Goal: Browse casually: Explore the website without a specific task or goal

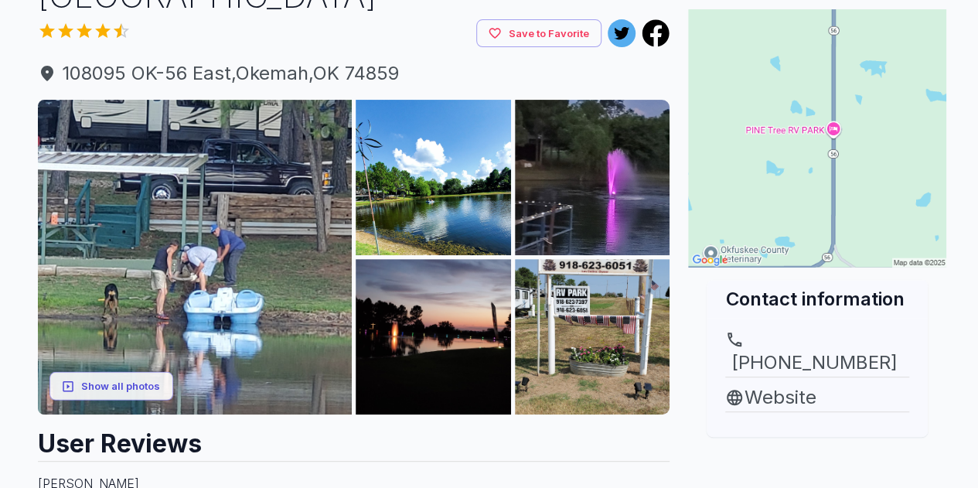
scroll to position [155, 0]
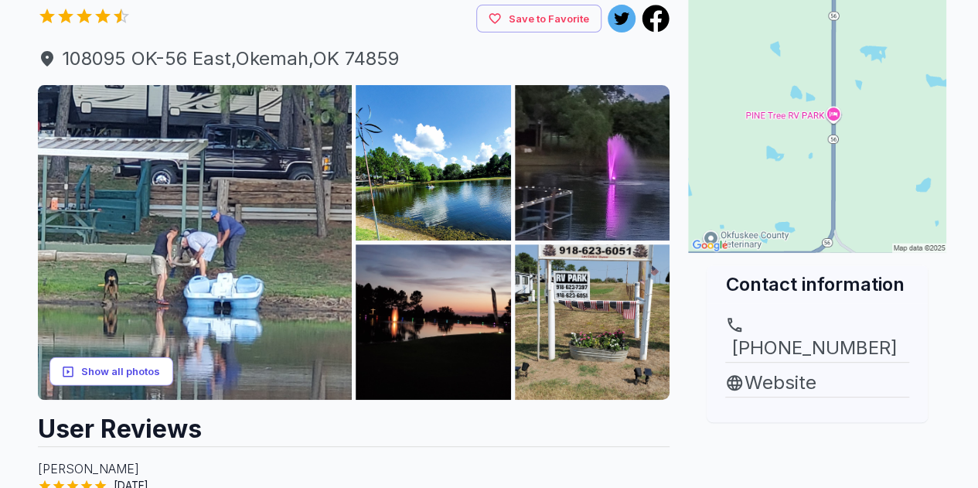
click at [123, 370] on button "Show all photos" at bounding box center [112, 371] width 124 height 29
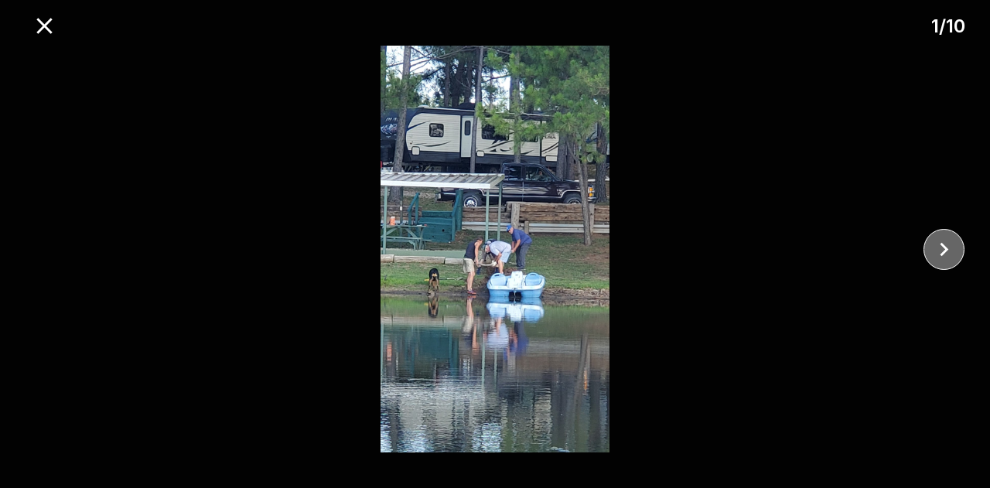
click at [934, 244] on icon "close" at bounding box center [943, 249] width 27 height 27
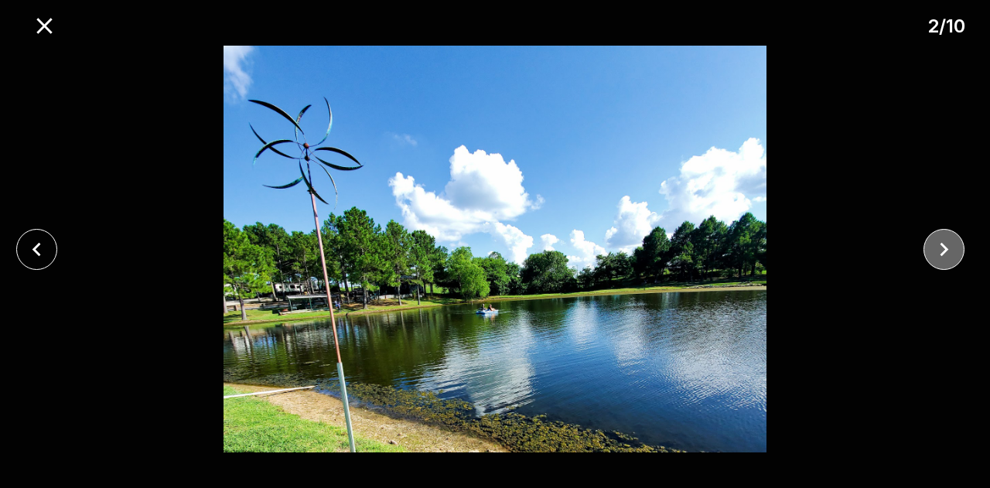
click at [943, 244] on icon "close" at bounding box center [943, 249] width 27 height 27
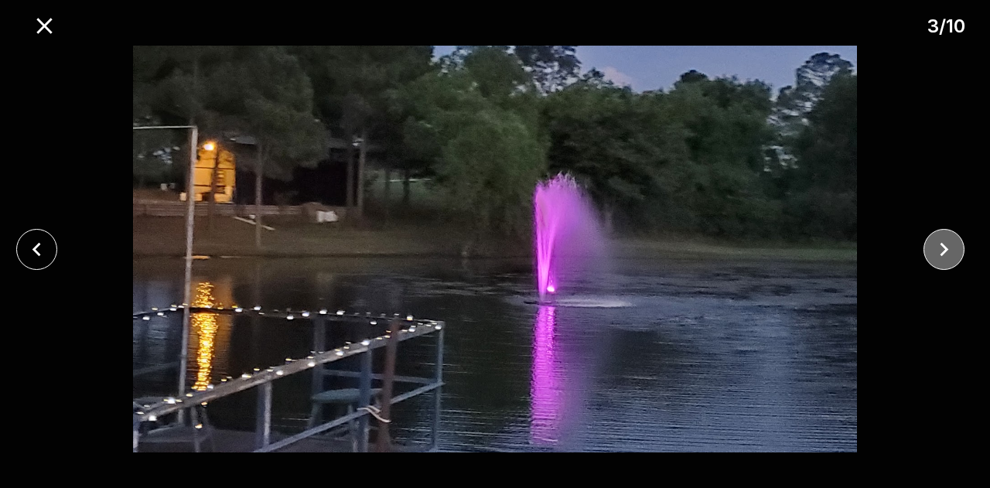
click at [943, 244] on icon "close" at bounding box center [943, 249] width 27 height 27
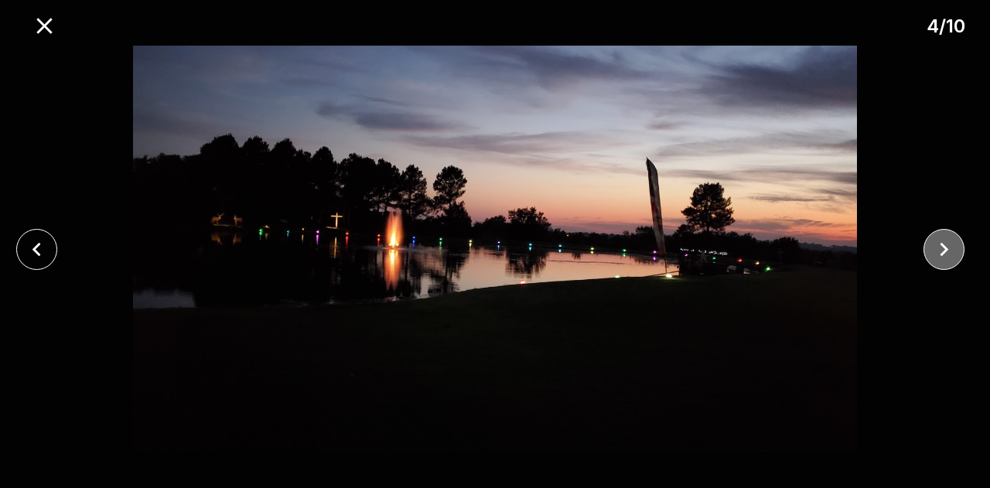
click at [943, 244] on icon "close" at bounding box center [943, 249] width 27 height 27
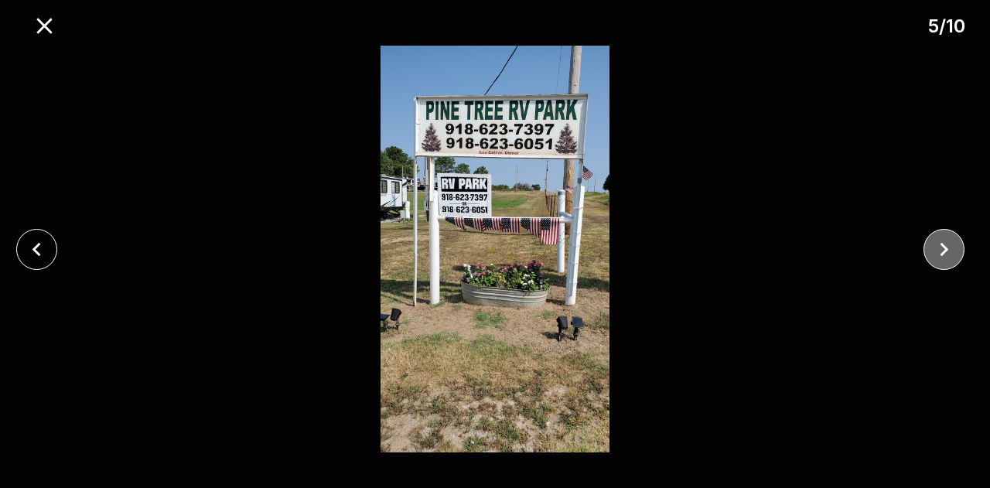
click at [943, 243] on icon "close" at bounding box center [943, 249] width 27 height 27
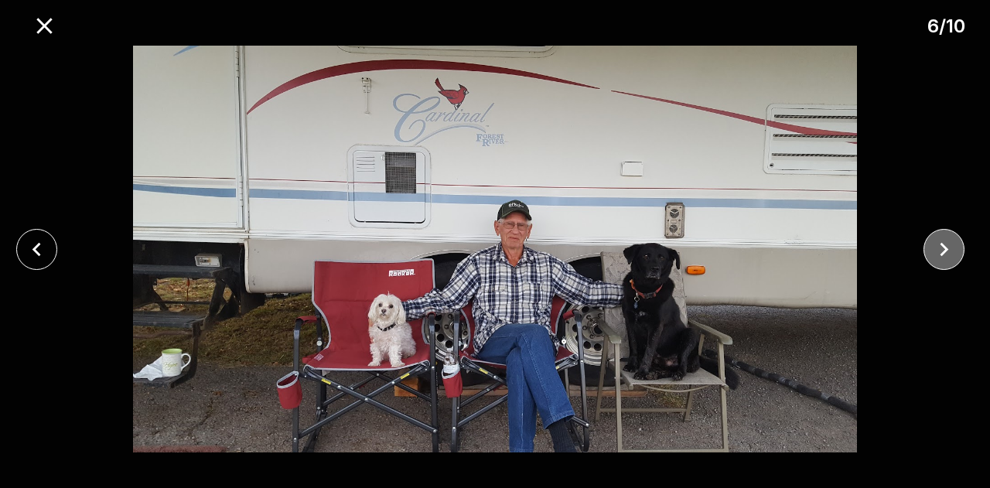
click at [943, 243] on icon "close" at bounding box center [943, 249] width 27 height 27
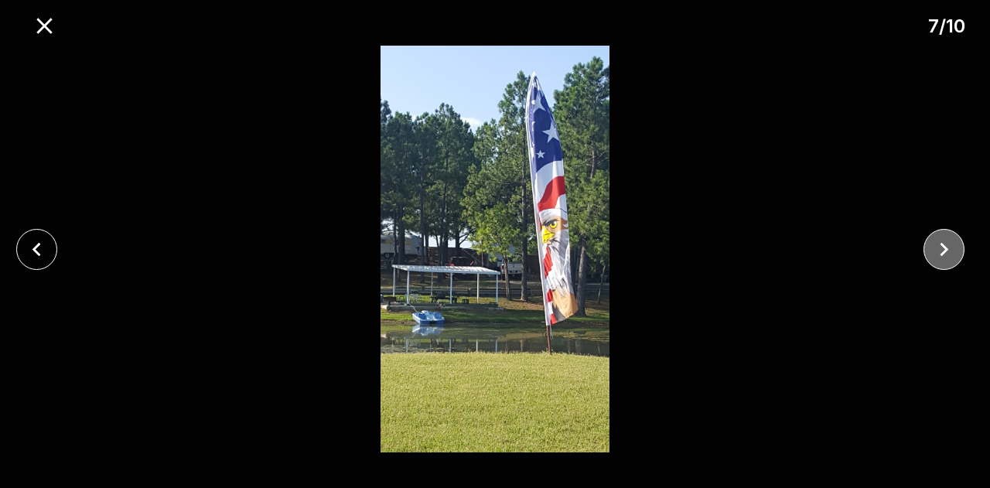
click at [943, 243] on icon "close" at bounding box center [943, 249] width 27 height 27
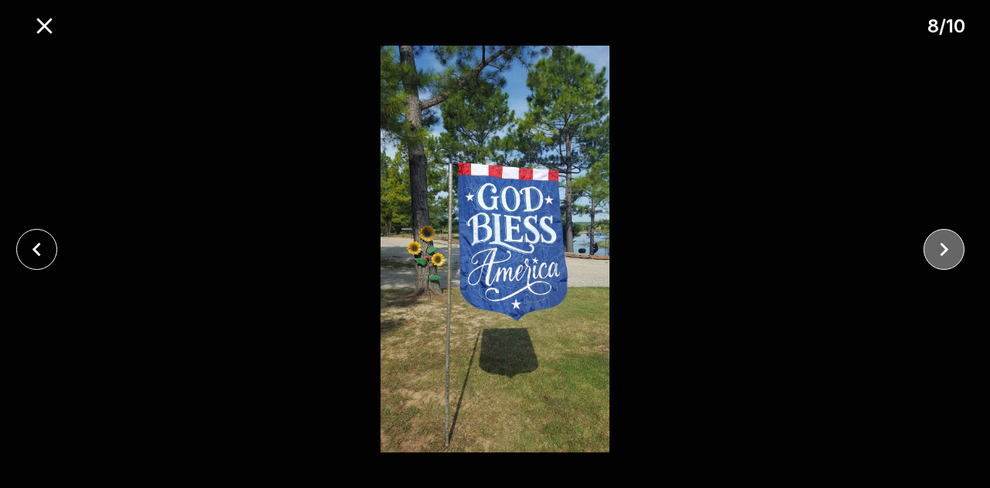
click at [943, 243] on icon "close" at bounding box center [943, 249] width 27 height 27
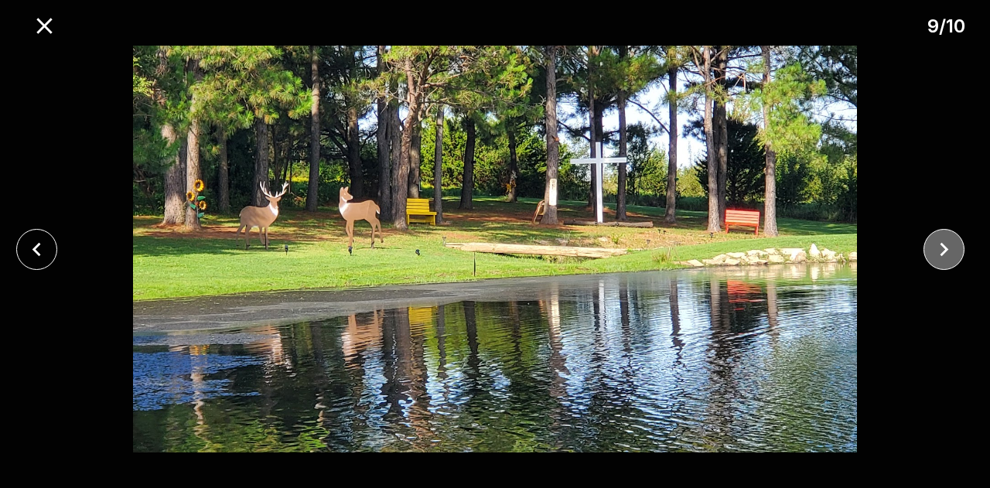
click at [943, 243] on icon "close" at bounding box center [943, 249] width 27 height 27
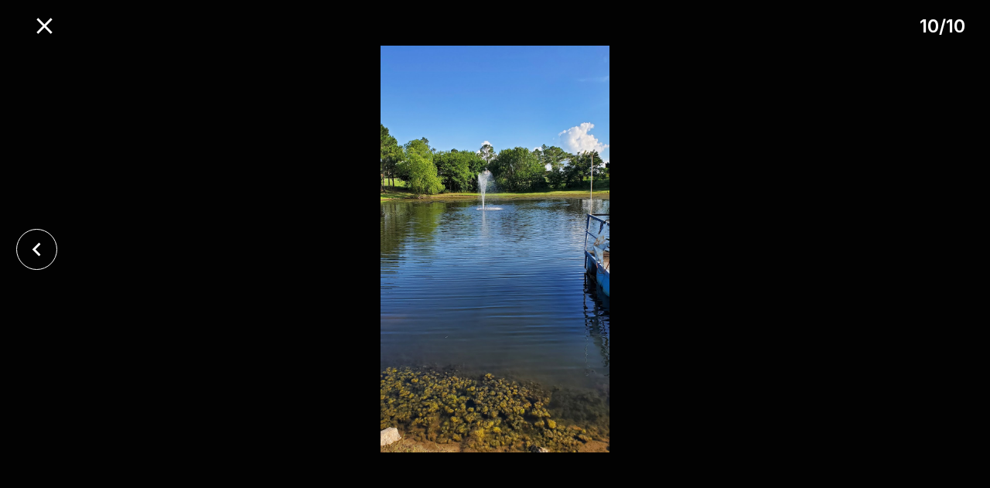
click at [943, 243] on div at bounding box center [495, 249] width 990 height 407
click at [46, 22] on icon "close" at bounding box center [44, 25] width 27 height 27
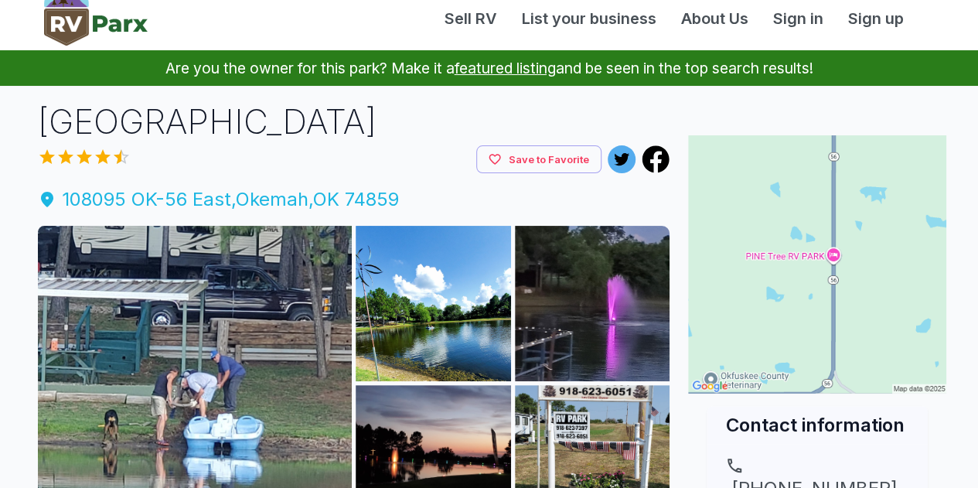
scroll to position [0, 0]
